Goal: Navigation & Orientation: Find specific page/section

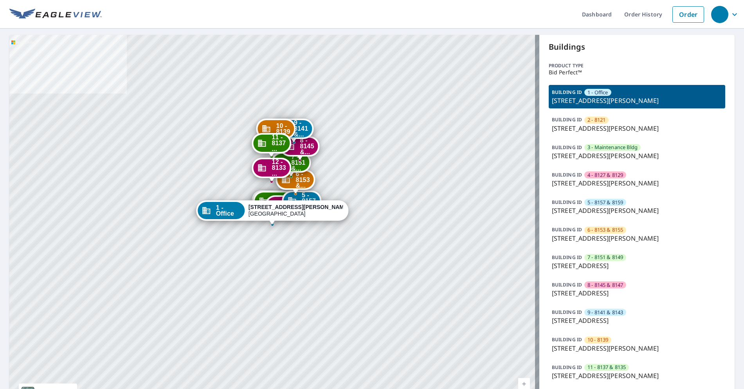
click at [609, 237] on p "[STREET_ADDRESS][PERSON_NAME]" at bounding box center [637, 238] width 170 height 9
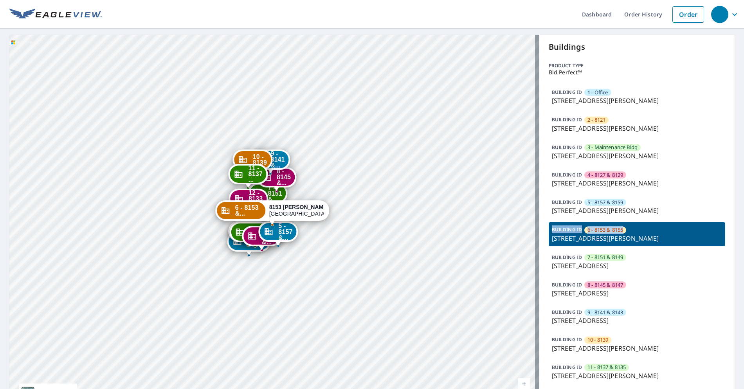
drag, startPoint x: 624, startPoint y: 228, endPoint x: 549, endPoint y: 229, distance: 75.1
click at [549, 229] on div "BUILDING ID 6 - 8153 & [STREET_ADDRESS][PERSON_NAME]" at bounding box center [637, 233] width 177 height 23
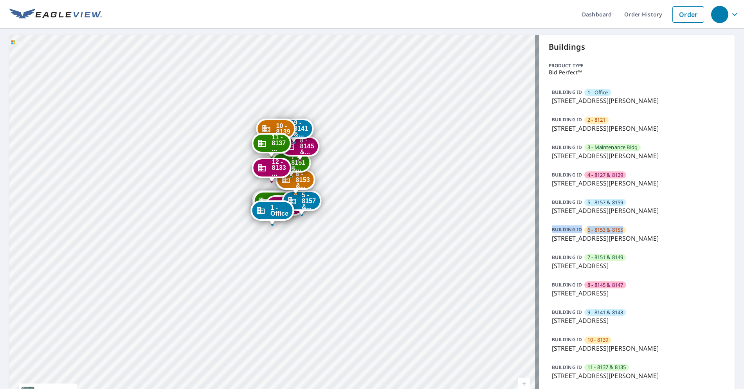
copy div "BUILDING ID 6 - 8153 & 8155"
click at [577, 242] on p "[STREET_ADDRESS][PERSON_NAME]" at bounding box center [637, 238] width 170 height 9
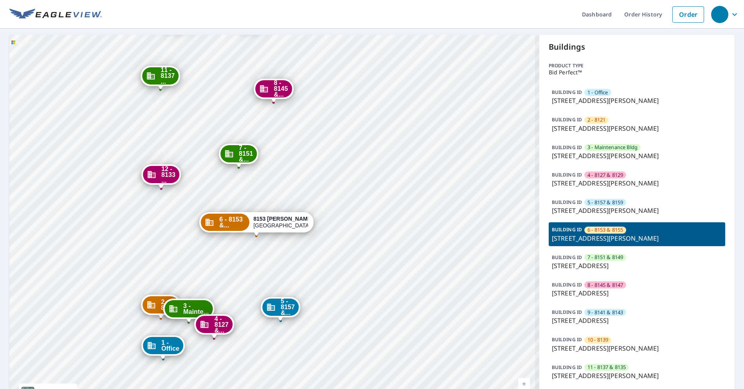
drag, startPoint x: 290, startPoint y: 272, endPoint x: 292, endPoint y: 265, distance: 7.1
click at [292, 265] on div "1 - Office [STREET_ADDRESS][PERSON_NAME] 2 - 8121 [STREET_ADDRESS][PERSON_NAME]…" at bounding box center [274, 226] width 530 height 382
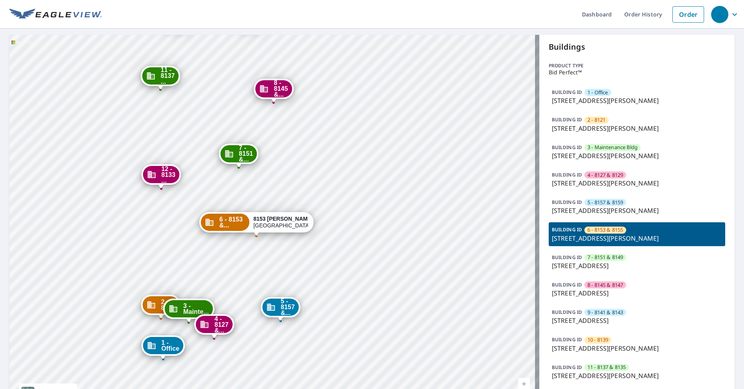
click at [285, 20] on ul "Dashboard Order History Order" at bounding box center [405, 14] width 606 height 29
